Goal: Use online tool/utility: Utilize a website feature to perform a specific function

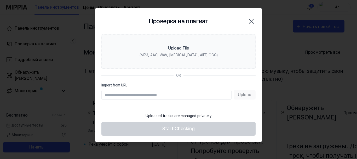
click at [78, 60] on div at bounding box center [178, 79] width 357 height 159
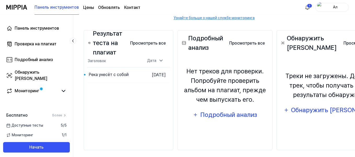
scroll to position [74, 0]
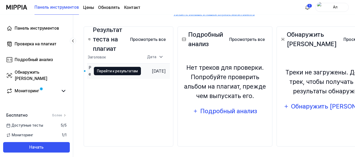
click at [106, 70] on font "Перейти к результатам" at bounding box center [117, 71] width 41 height 4
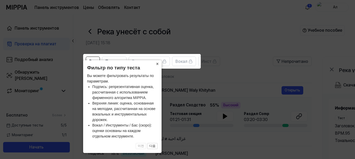
click at [157, 64] on font "×" at bounding box center [157, 63] width 3 height 5
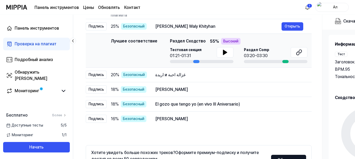
scroll to position [36, 0]
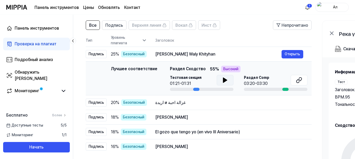
click at [223, 80] on icon at bounding box center [225, 80] width 4 height 5
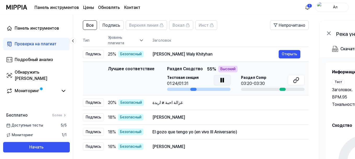
scroll to position [0, 0]
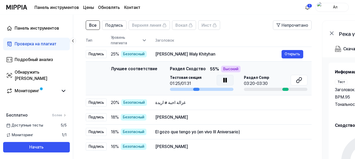
drag, startPoint x: 194, startPoint y: 89, endPoint x: 204, endPoint y: 88, distance: 10.2
click at [204, 88] on div at bounding box center [202, 89] width 64 height 3
click at [285, 89] on div at bounding box center [286, 89] width 6 height 3
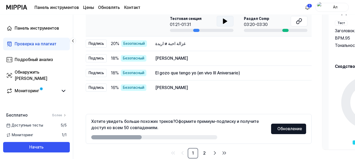
scroll to position [97, 0]
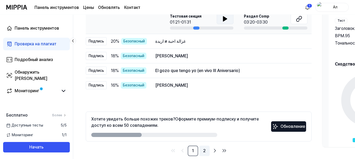
click at [205, 150] on font "2" at bounding box center [204, 150] width 3 height 5
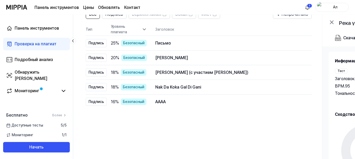
scroll to position [28, 0]
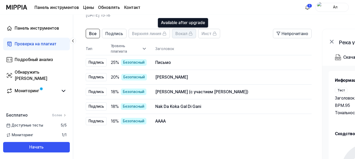
click at [183, 33] on font "Вокал" at bounding box center [182, 33] width 12 height 5
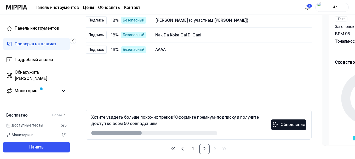
scroll to position [105, 0]
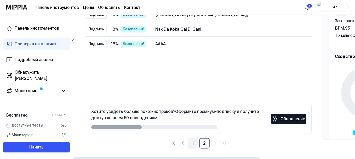
click at [195, 143] on link "1" at bounding box center [193, 143] width 10 height 10
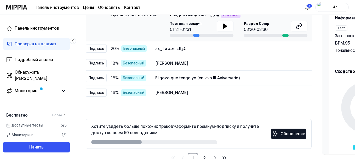
scroll to position [105, 0]
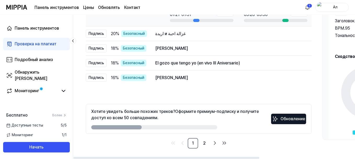
drag, startPoint x: 115, startPoint y: 126, endPoint x: 153, endPoint y: 126, distance: 37.9
click at [153, 126] on div at bounding box center [154, 127] width 126 height 4
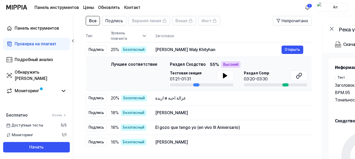
scroll to position [39, 0]
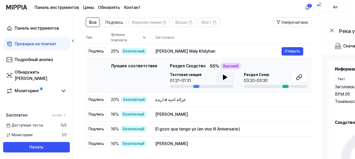
click at [223, 75] on icon at bounding box center [225, 77] width 4 height 5
click at [220, 78] on button at bounding box center [225, 77] width 17 height 10
click at [291, 51] on font "Открыть" at bounding box center [292, 51] width 15 height 4
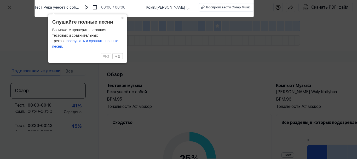
click at [123, 21] on font "×" at bounding box center [122, 17] width 3 height 5
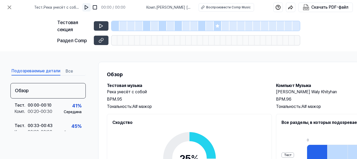
click at [87, 5] on img at bounding box center [86, 7] width 5 height 5
click at [88, 6] on img at bounding box center [86, 7] width 5 height 5
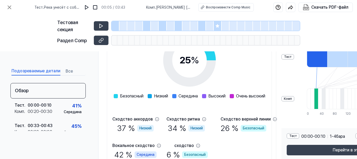
scroll to position [82, 0]
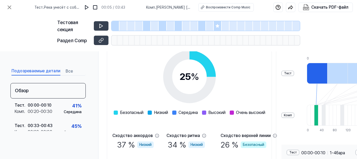
click at [218, 26] on icon at bounding box center [217, 25] width 3 height 3
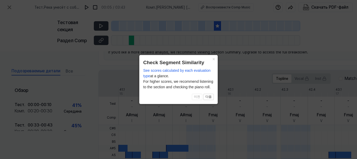
scroll to position [171, 0]
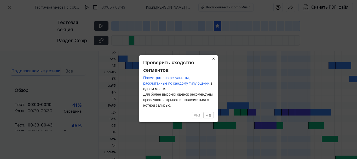
click at [212, 59] on button "×" at bounding box center [214, 58] width 8 height 7
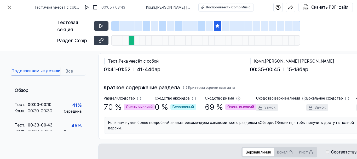
scroll to position [0, 0]
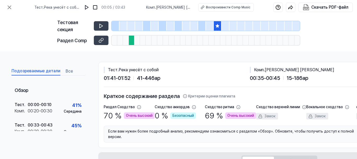
click at [217, 26] on icon at bounding box center [217, 25] width 3 height 3
click at [124, 114] on div "Очень высокий" at bounding box center [139, 115] width 31 height 7
click at [132, 116] on font "Очень высокий" at bounding box center [139, 115] width 27 height 4
click at [112, 115] on font "70" at bounding box center [108, 115] width 9 height 9
drag, startPoint x: 268, startPoint y: 70, endPoint x: 326, endPoint y: 70, distance: 58.3
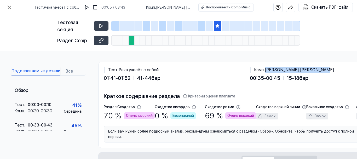
click at [326, 70] on div "Комп . Аеди [PERSON_NAME] Вали Хитихан" at bounding box center [323, 70] width 146 height 6
copy font "[PERSON_NAME] [PERSON_NAME]"
click at [39, 72] on font "Подозреваемые детали" at bounding box center [36, 70] width 49 height 5
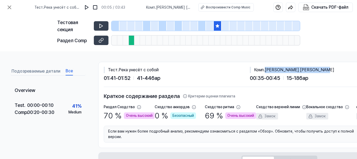
click at [67, 71] on font "Все" at bounding box center [69, 70] width 7 height 5
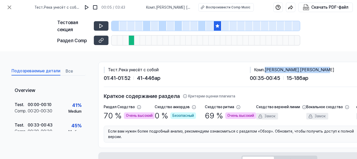
click at [38, 70] on font "Подозреваемые детали" at bounding box center [36, 70] width 49 height 5
click at [98, 26] on button at bounding box center [101, 25] width 15 height 9
click at [216, 26] on icon at bounding box center [218, 26] width 4 height 4
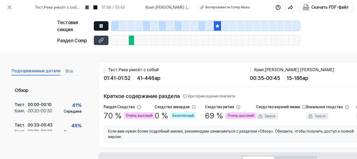
click at [104, 25] on button at bounding box center [101, 25] width 15 height 9
click at [88, 7] on img at bounding box center [86, 7] width 5 height 5
click at [237, 8] on font "Воспроизвести Comp Music" at bounding box center [227, 7] width 44 height 4
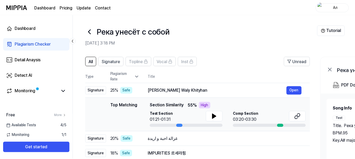
scroll to position [39, 0]
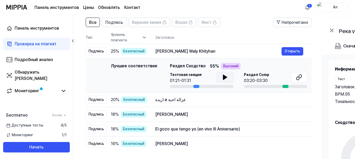
click at [227, 77] on icon at bounding box center [225, 77] width 6 height 6
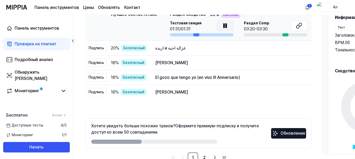
scroll to position [89, 0]
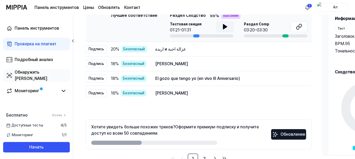
click at [28, 76] on font "Обнаружить [PERSON_NAME]" at bounding box center [31, 75] width 33 height 11
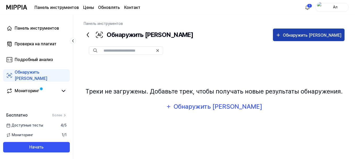
click at [322, 35] on font "Обнаружить [PERSON_NAME]" at bounding box center [312, 35] width 59 height 5
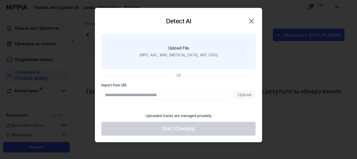
click at [186, 55] on div "(MP3, AAC, WAV, [MEDICAL_DATA], AIFF, OGG)" at bounding box center [179, 54] width 78 height 5
click at [0, 0] on input "Upload File (MP3, AAC, WAV, [MEDICAL_DATA], AIFF, OGG)" at bounding box center [0, 0] width 0 height 0
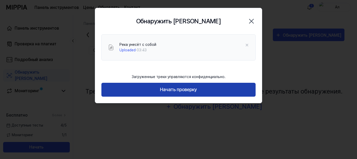
click at [162, 91] on font "Начать проверку" at bounding box center [178, 89] width 37 height 5
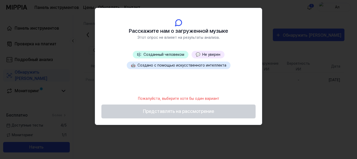
click at [169, 65] on font "Создано с помощью искусственного интеллекта" at bounding box center [182, 65] width 89 height 4
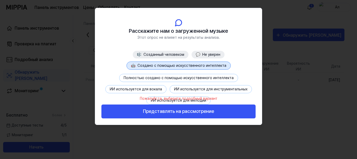
click at [163, 53] on font "Созданный человеком" at bounding box center [164, 54] width 41 height 4
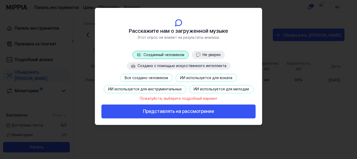
click at [148, 77] on font "Все создано человеком" at bounding box center [146, 78] width 43 height 4
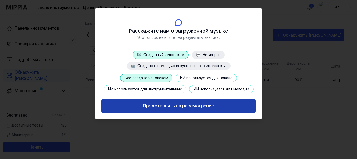
click at [170, 106] on font "Представлять на рассмотрение" at bounding box center [178, 105] width 71 height 5
